Goal: Book appointment/travel/reservation

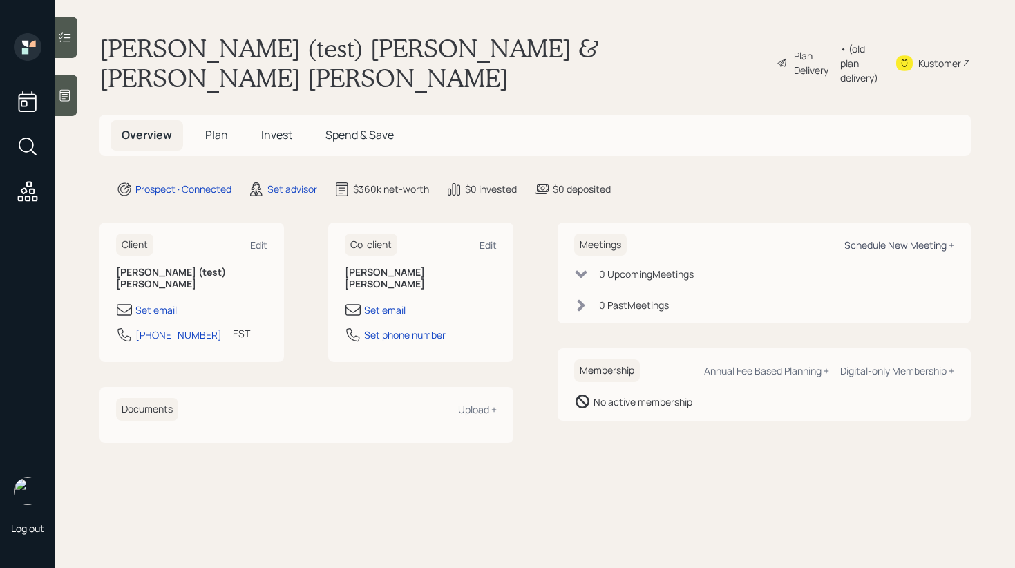
click at [898, 238] on div "Schedule New Meeting +" at bounding box center [899, 244] width 110 height 13
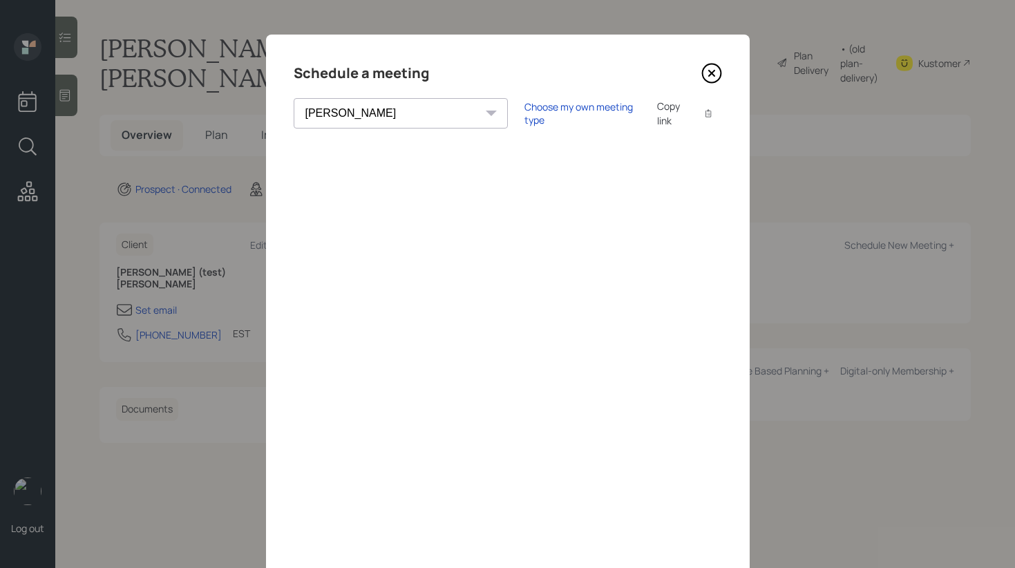
click at [387, 119] on select "[PERSON_NAME] [PERSON_NAME] [PERSON_NAME] [PERSON_NAME] [PERSON_NAME] [PERSON_N…" at bounding box center [401, 113] width 214 height 30
select select "ade3b313-576a-42c5-b346-1eb294908ae6"
click at [294, 98] on select "[PERSON_NAME] [PERSON_NAME] [PERSON_NAME] [PERSON_NAME] [PERSON_NAME] [PERSON_N…" at bounding box center [401, 113] width 214 height 30
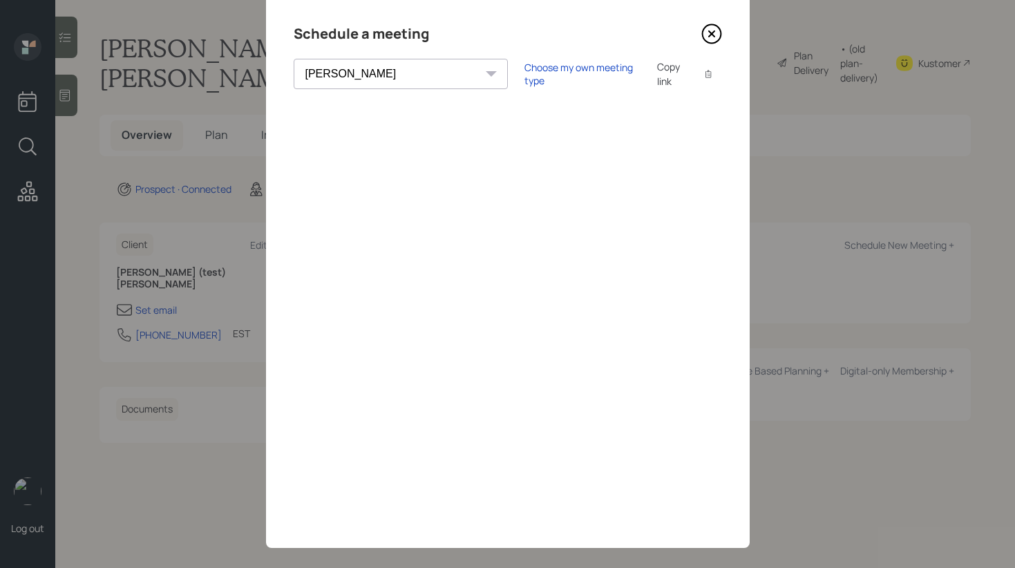
scroll to position [54, 0]
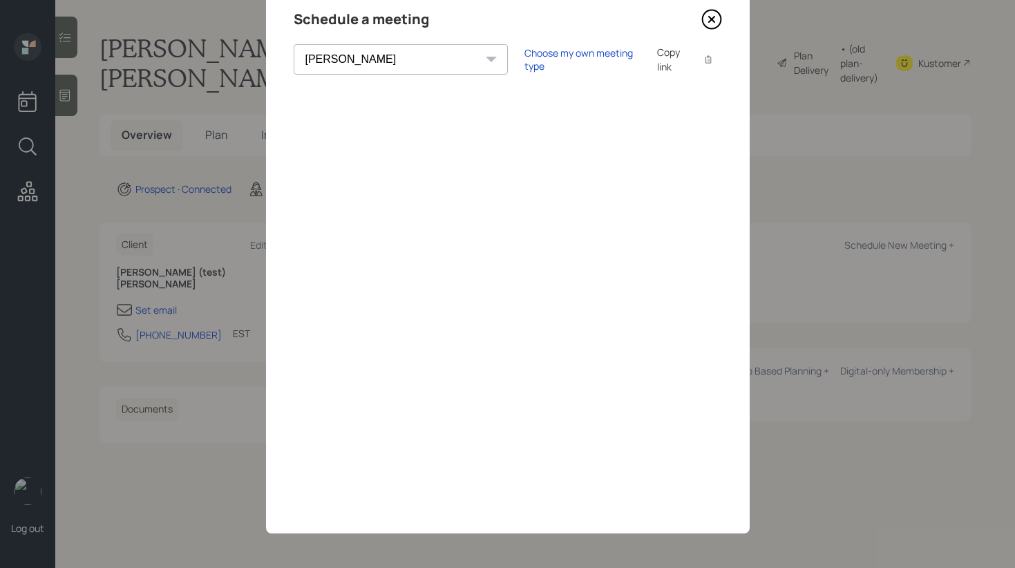
click at [712, 15] on icon at bounding box center [711, 19] width 21 height 21
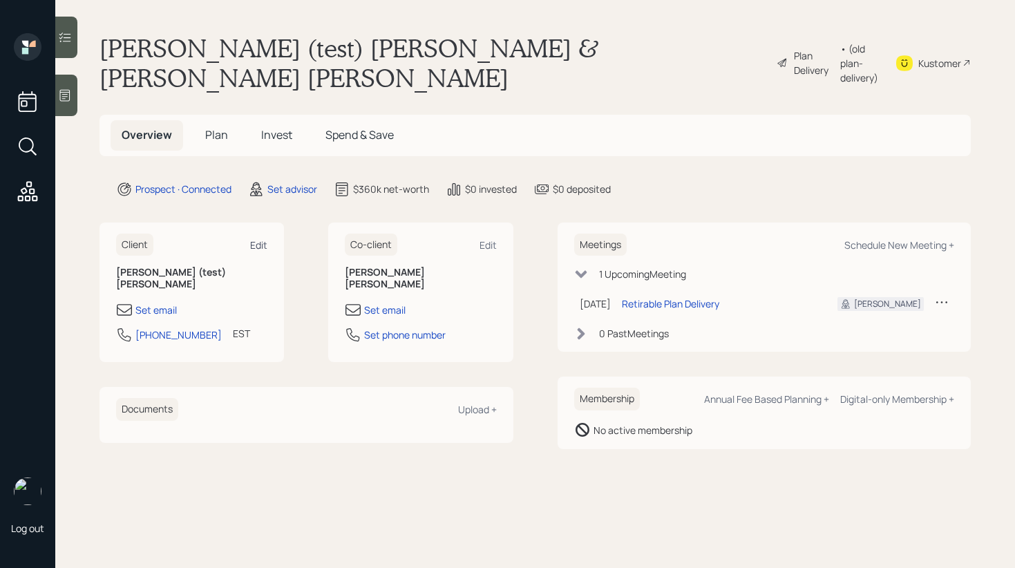
click at [258, 238] on div "Edit" at bounding box center [258, 244] width 17 height 13
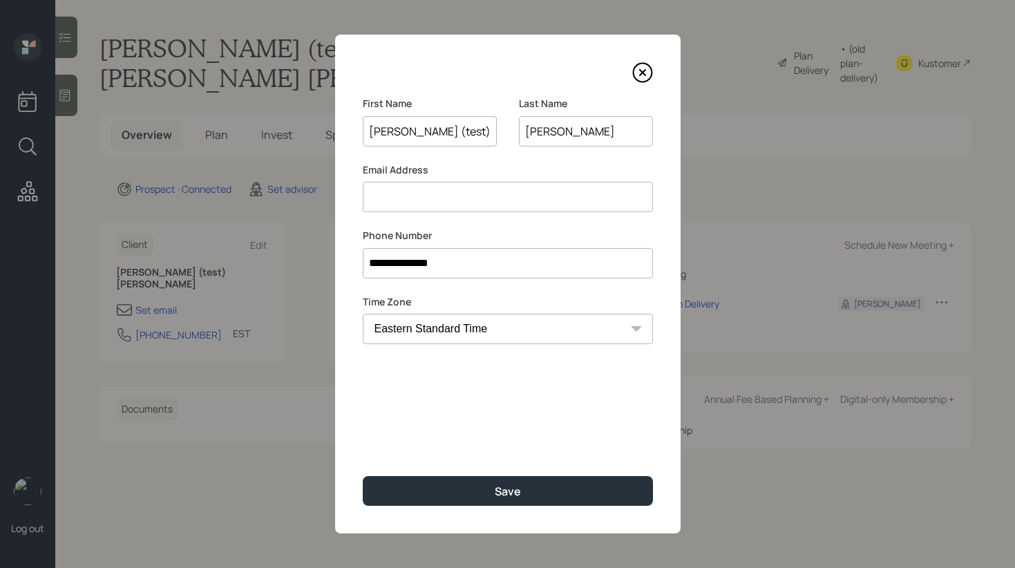
click at [422, 198] on input at bounding box center [508, 197] width 290 height 30
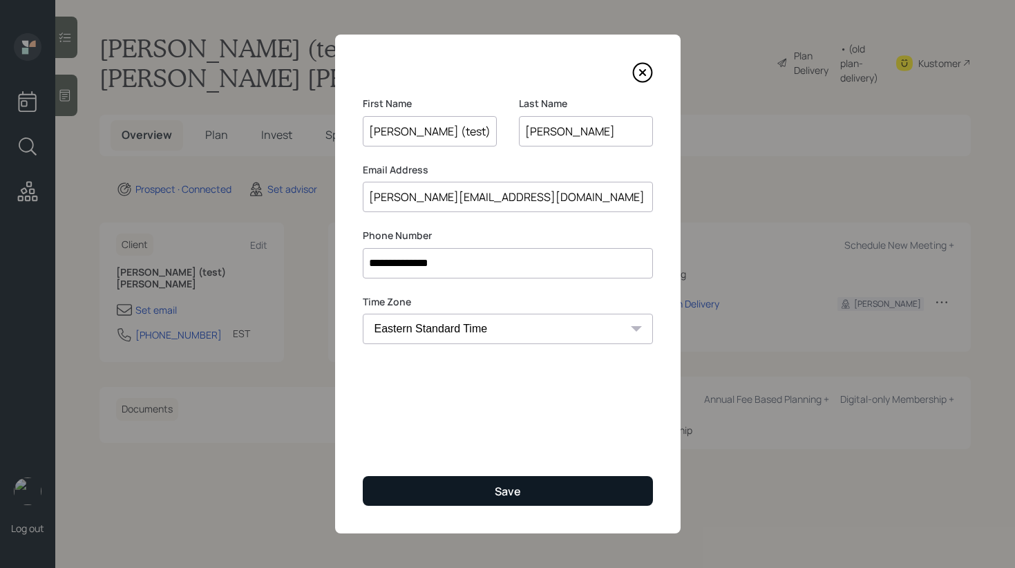
type input "[PERSON_NAME][EMAIL_ADDRESS][DOMAIN_NAME]"
click at [483, 496] on button "Save" at bounding box center [508, 491] width 290 height 30
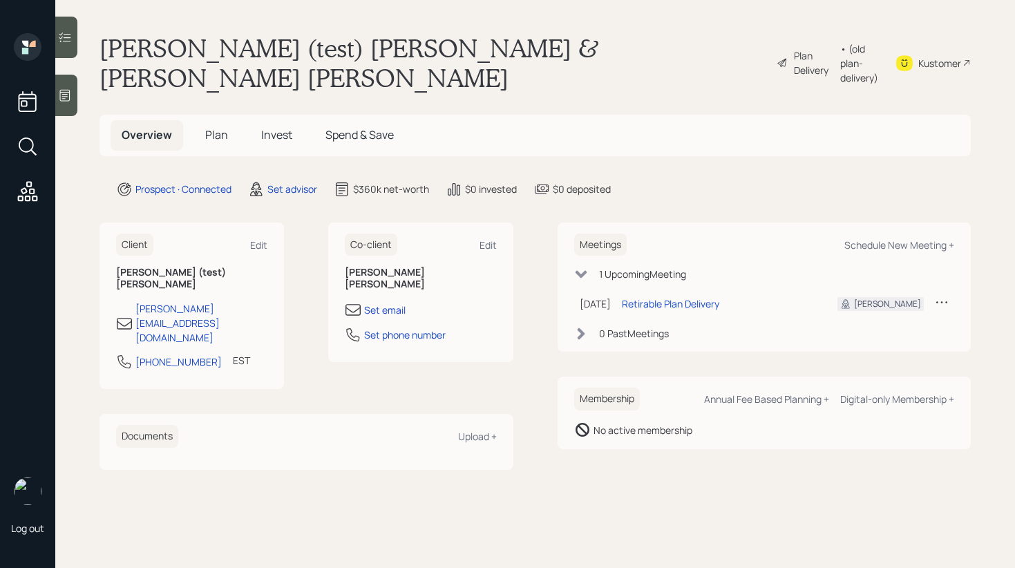
click at [893, 227] on div "Meetings Schedule New Meeting + 1 Upcoming Meeting [DATE] [DATE] 10:00 AM EDT R…" at bounding box center [765, 287] width 414 height 130
click at [886, 234] on div "Meetings Schedule New Meeting +" at bounding box center [764, 245] width 381 height 23
click at [885, 238] on div "Schedule New Meeting +" at bounding box center [899, 244] width 110 height 13
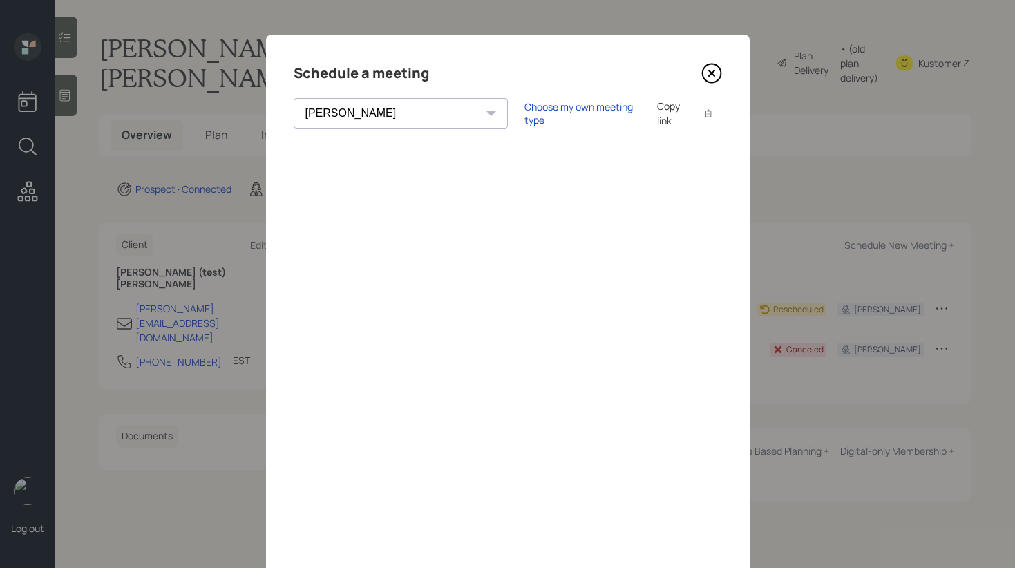
click at [379, 105] on select "[PERSON_NAME] [PERSON_NAME] [PERSON_NAME] [PERSON_NAME] [PERSON_NAME] [PERSON_N…" at bounding box center [401, 113] width 214 height 30
select select "ade3b313-576a-42c5-b346-1eb294908ae6"
click at [294, 98] on select "[PERSON_NAME] [PERSON_NAME] [PERSON_NAME] [PERSON_NAME] [PERSON_NAME] [PERSON_N…" at bounding box center [401, 113] width 214 height 30
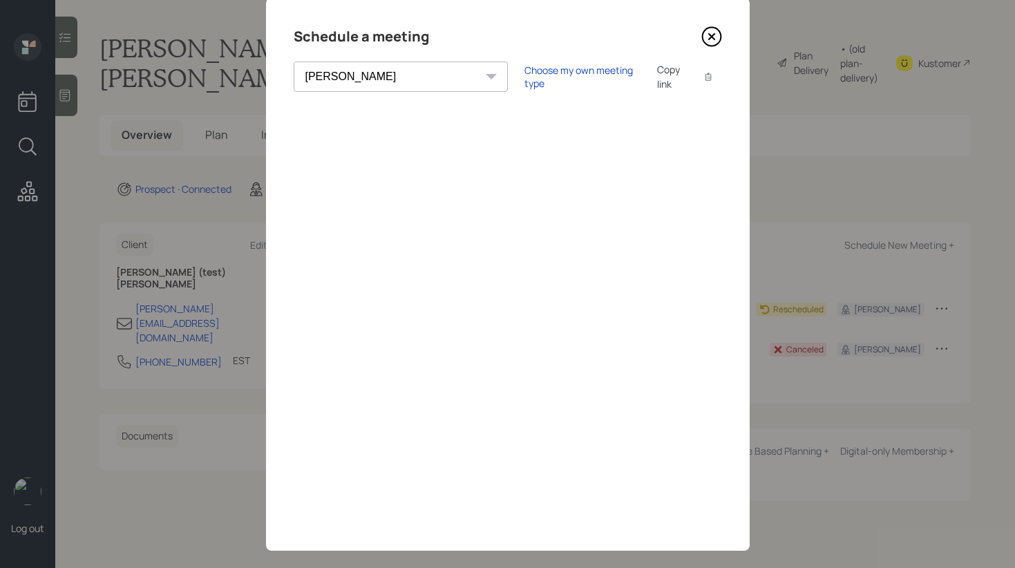
scroll to position [54, 0]
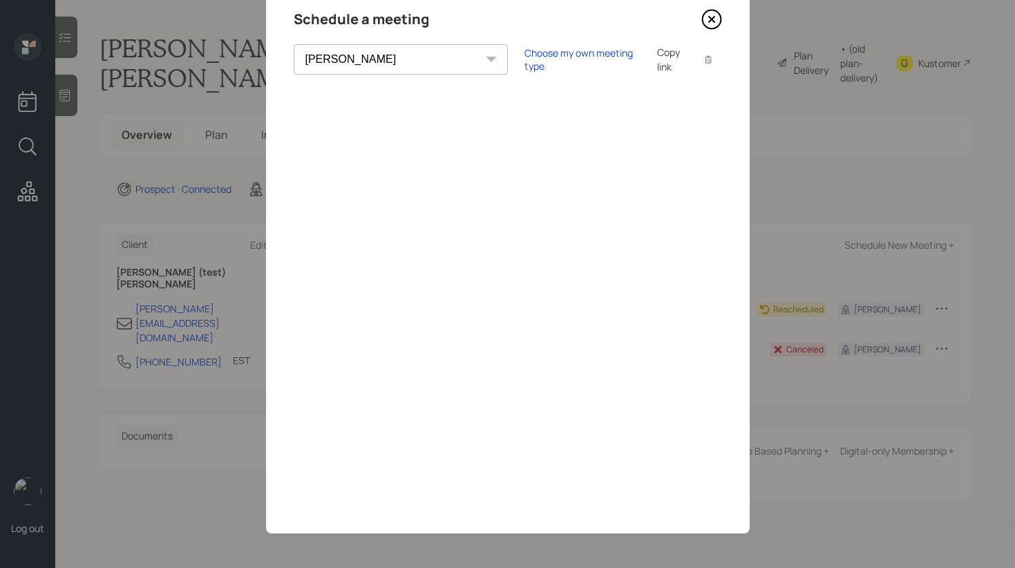
click at [709, 15] on icon at bounding box center [711, 19] width 21 height 21
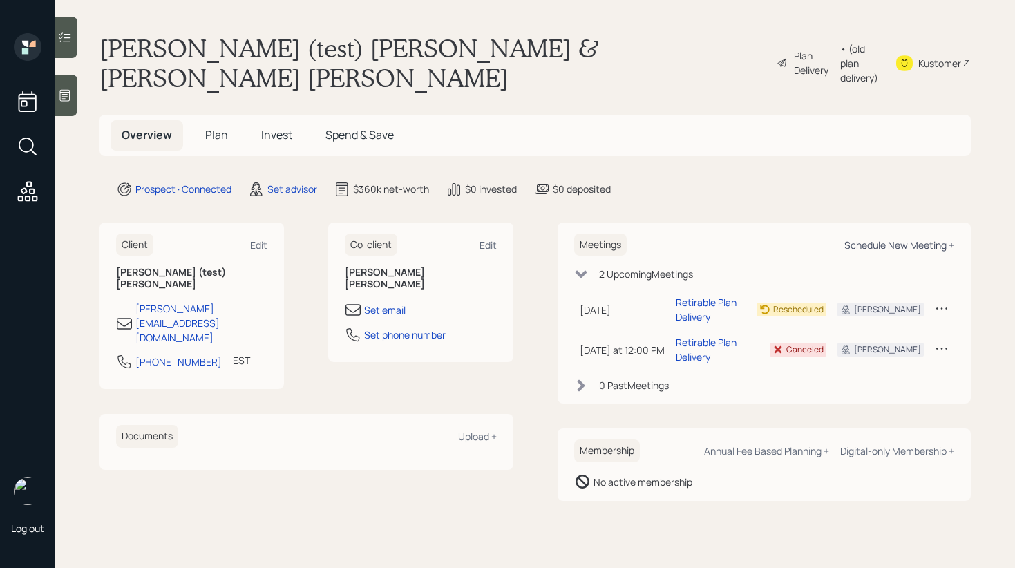
click at [896, 238] on div "Schedule New Meeting +" at bounding box center [899, 244] width 110 height 13
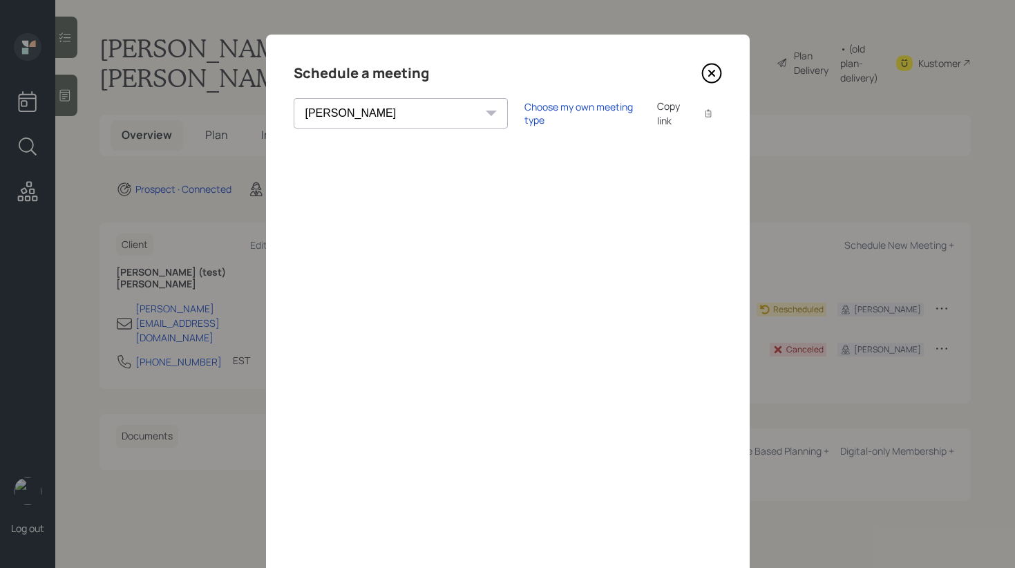
click at [388, 111] on select "[PERSON_NAME] [PERSON_NAME] [PERSON_NAME] [PERSON_NAME] [PERSON_NAME] [PERSON_N…" at bounding box center [401, 113] width 214 height 30
click at [524, 109] on div "Choose my own meeting type" at bounding box center [582, 113] width 116 height 26
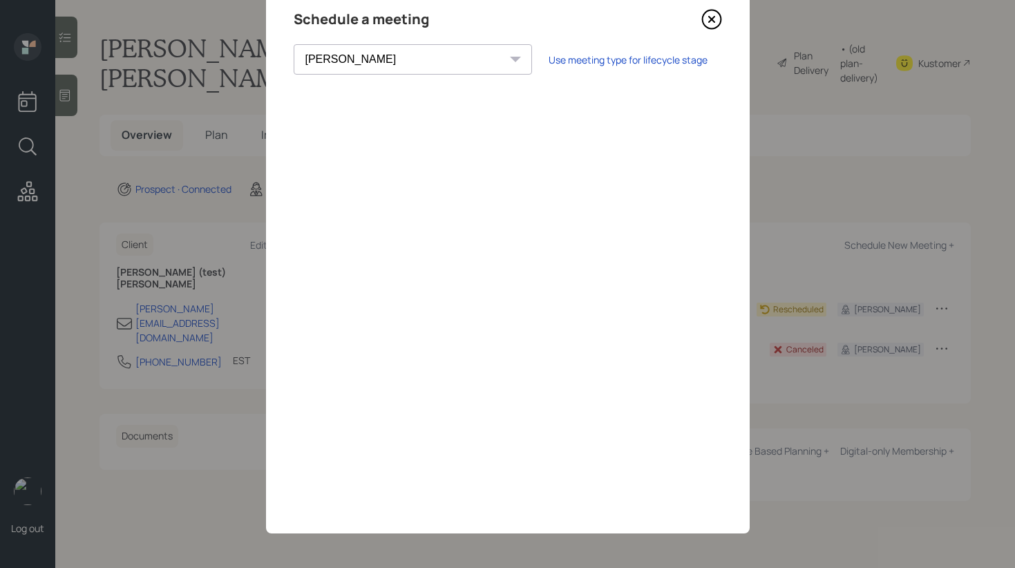
click at [389, 66] on select "[PERSON_NAME] [PERSON_NAME] [PERSON_NAME] [PERSON_NAME] [PERSON_NAME] [PERSON_N…" at bounding box center [413, 59] width 238 height 30
click at [294, 44] on select "[PERSON_NAME] [PERSON_NAME] [PERSON_NAME] [PERSON_NAME] [PERSON_NAME] [PERSON_N…" at bounding box center [413, 59] width 238 height 30
click at [391, 64] on select "[PERSON_NAME] [PERSON_NAME] [PERSON_NAME] [PERSON_NAME] [PERSON_NAME] [PERSON_N…" at bounding box center [413, 59] width 238 height 30
click at [294, 44] on select "[PERSON_NAME] [PERSON_NAME] [PERSON_NAME] [PERSON_NAME] [PERSON_NAME] [PERSON_N…" at bounding box center [413, 59] width 238 height 30
click at [357, 60] on select "[PERSON_NAME] [PERSON_NAME] [PERSON_NAME] [PERSON_NAME] [PERSON_NAME] [PERSON_N…" at bounding box center [413, 59] width 238 height 30
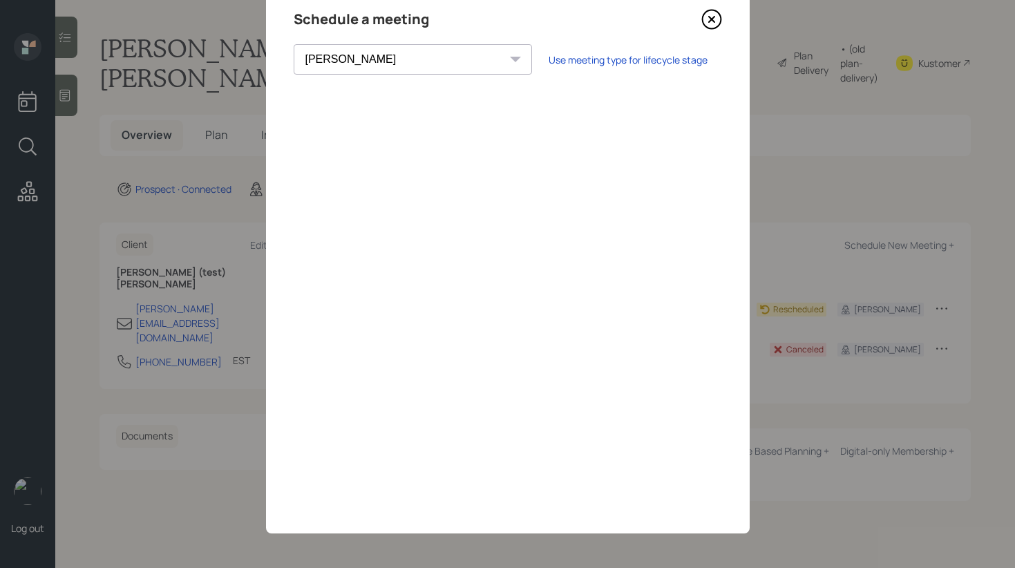
select select "round-[PERSON_NAME]"
click at [294, 44] on select "[PERSON_NAME] [PERSON_NAME] [PERSON_NAME] [PERSON_NAME] [PERSON_NAME] [PERSON_N…" at bounding box center [413, 59] width 238 height 30
click at [707, 15] on icon at bounding box center [711, 19] width 21 height 21
